Goal: Obtain resource: Obtain resource

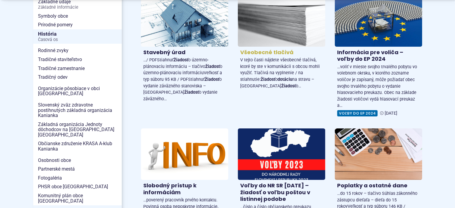
scroll to position [60, 0]
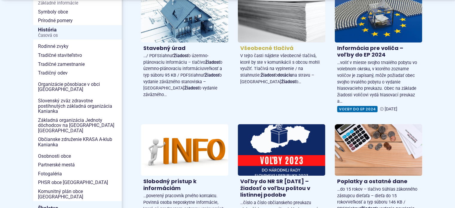
click at [255, 47] on h4 "Všeobecné tlačivá" at bounding box center [281, 48] width 82 height 7
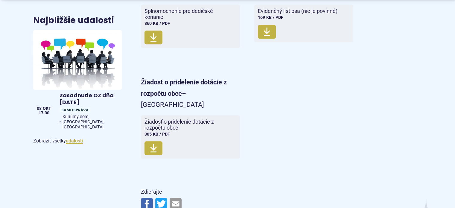
scroll to position [388, 0]
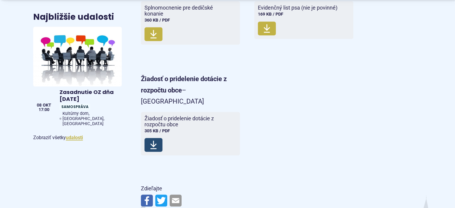
click at [154, 140] on use at bounding box center [153, 144] width 6 height 8
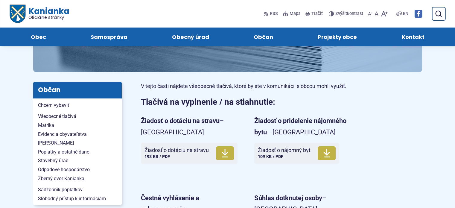
scroll to position [0, 0]
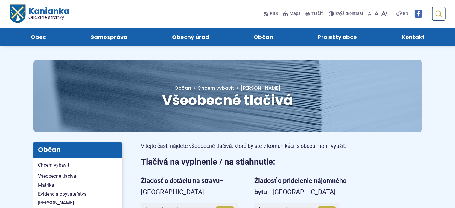
click at [435, 15] on icon "submit" at bounding box center [437, 13] width 7 height 7
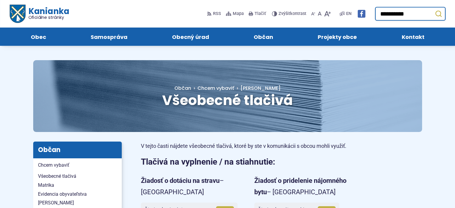
type input "**********"
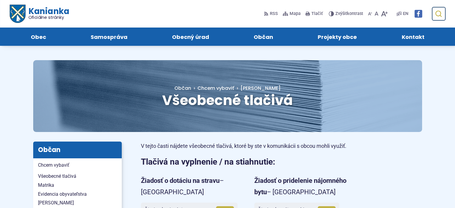
click at [439, 12] on icon "submit" at bounding box center [437, 13] width 7 height 7
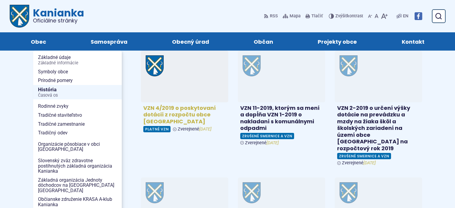
click at [178, 110] on h4 "VZN 4/2019 o poskytovaní dotácií z rozpočtu obce Kanianka" at bounding box center [184, 115] width 82 height 20
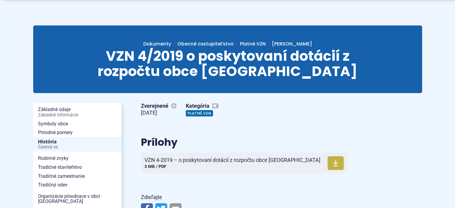
scroll to position [149, 0]
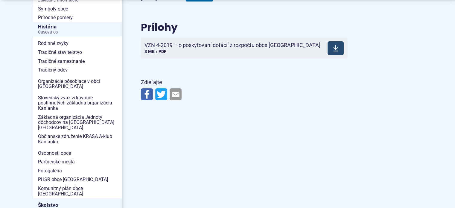
click at [333, 50] on icon at bounding box center [335, 48] width 5 height 7
